Goal: Task Accomplishment & Management: Manage account settings

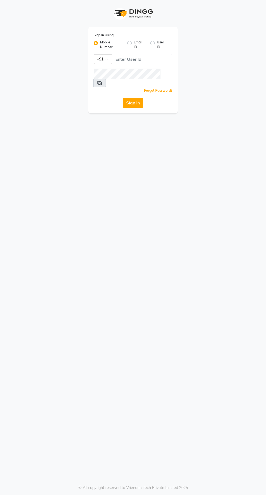
click at [135, 47] on label "Email ID" at bounding box center [140, 45] width 12 height 10
click at [135, 43] on input "Email ID" at bounding box center [136, 42] width 4 height 4
radio input "true"
click at [100, 43] on label "Mobile Number" at bounding box center [111, 45] width 23 height 10
click at [100, 43] on input "Mobile Number" at bounding box center [102, 42] width 4 height 4
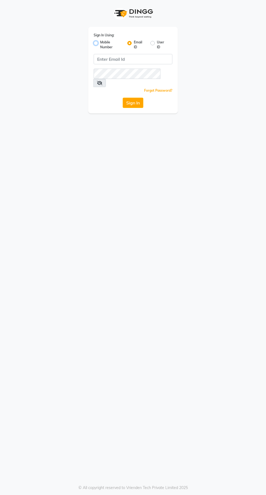
radio input "true"
radio input "false"
click at [141, 59] on input "Username" at bounding box center [142, 59] width 60 height 10
type input "9987786288"
click at [122, 98] on button "Sign In" at bounding box center [132, 103] width 21 height 10
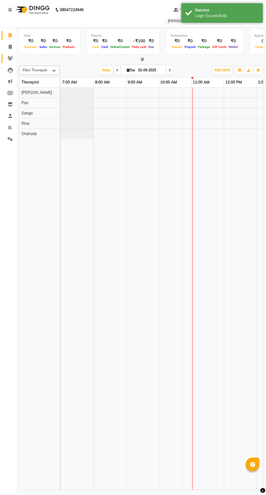
click at [11, 58] on icon at bounding box center [10, 58] width 5 height 4
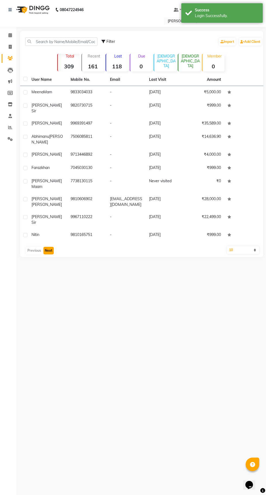
click at [50, 247] on button "Next" at bounding box center [48, 251] width 10 height 8
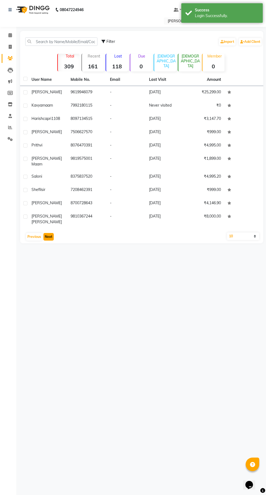
click at [49, 233] on button "Next" at bounding box center [48, 237] width 10 height 8
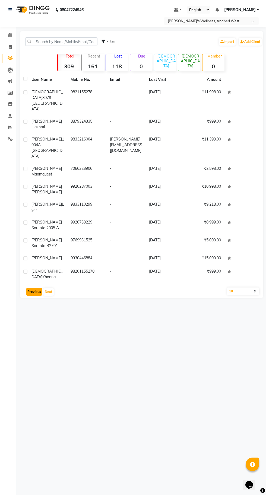
click at [28, 288] on button "Previous" at bounding box center [34, 292] width 16 height 8
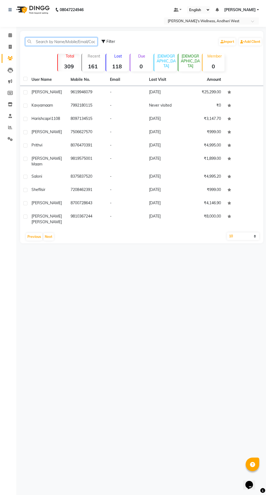
click at [78, 41] on input "text" at bounding box center [61, 41] width 72 height 8
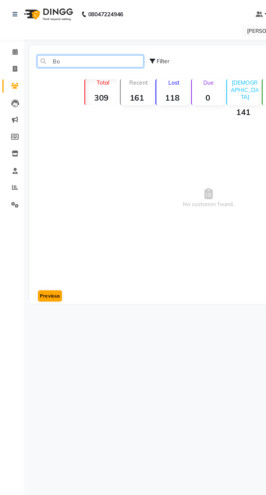
type input "Bo"
click at [31, 201] on button "Previous" at bounding box center [34, 201] width 16 height 8
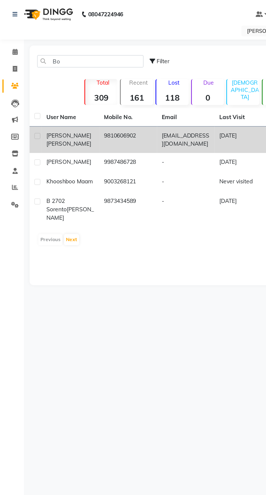
click at [57, 96] on div "[PERSON_NAME]" at bounding box center [47, 94] width 33 height 11
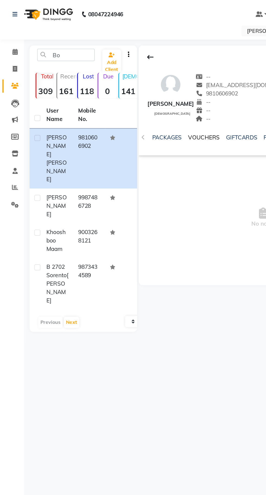
click at [138, 92] on link "VOUCHERS" at bounding box center [138, 93] width 21 height 5
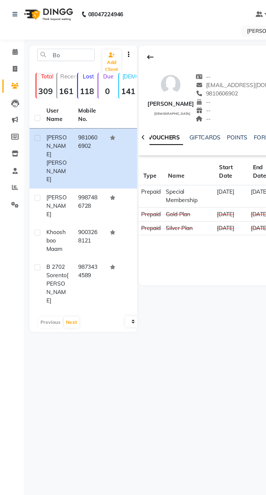
scroll to position [0, 168]
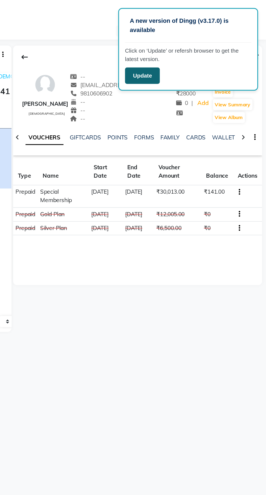
click at [187, 53] on button "Update" at bounding box center [182, 51] width 24 height 11
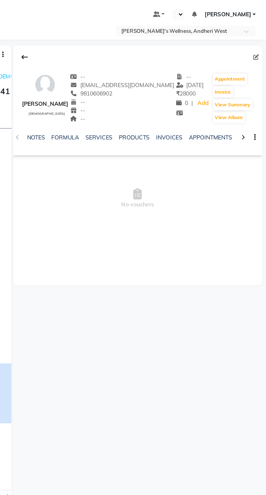
select select "en"
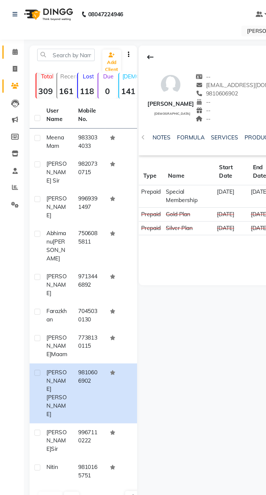
click at [10, 35] on icon at bounding box center [10, 35] width 4 height 4
